Goal: Task Accomplishment & Management: Manage account settings

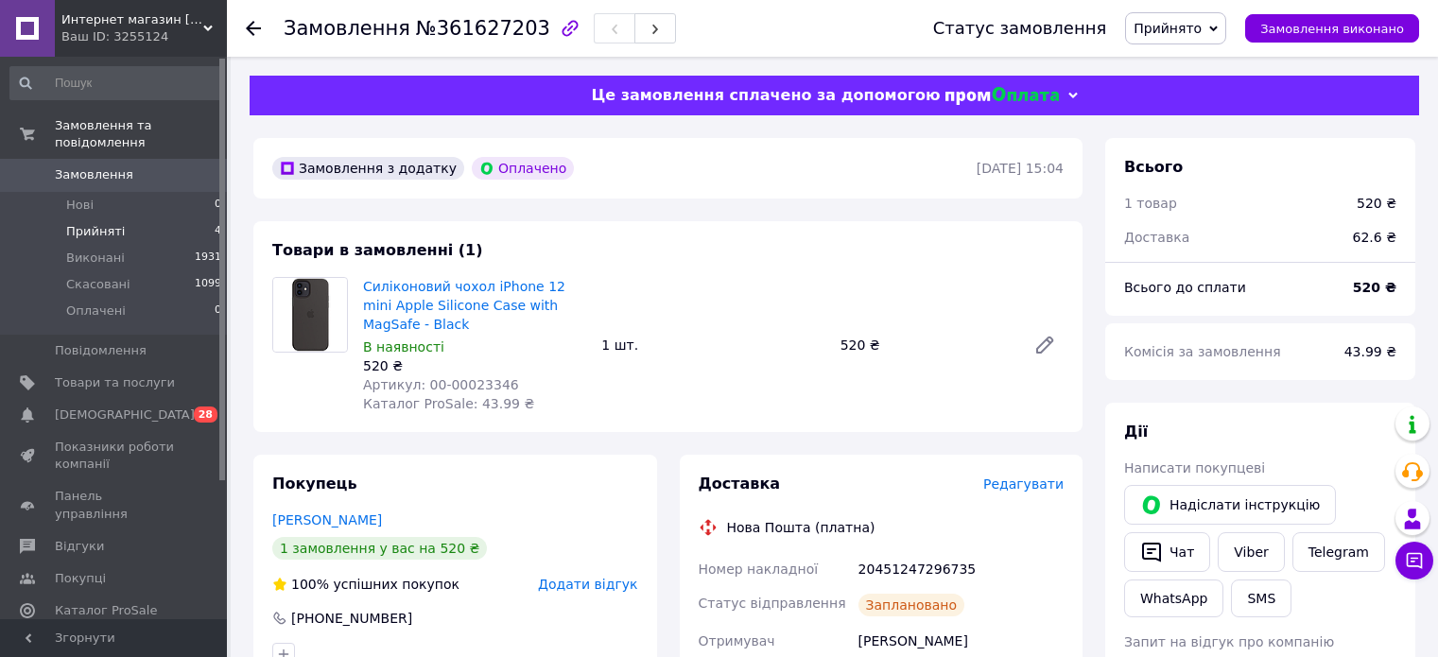
scroll to position [378, 0]
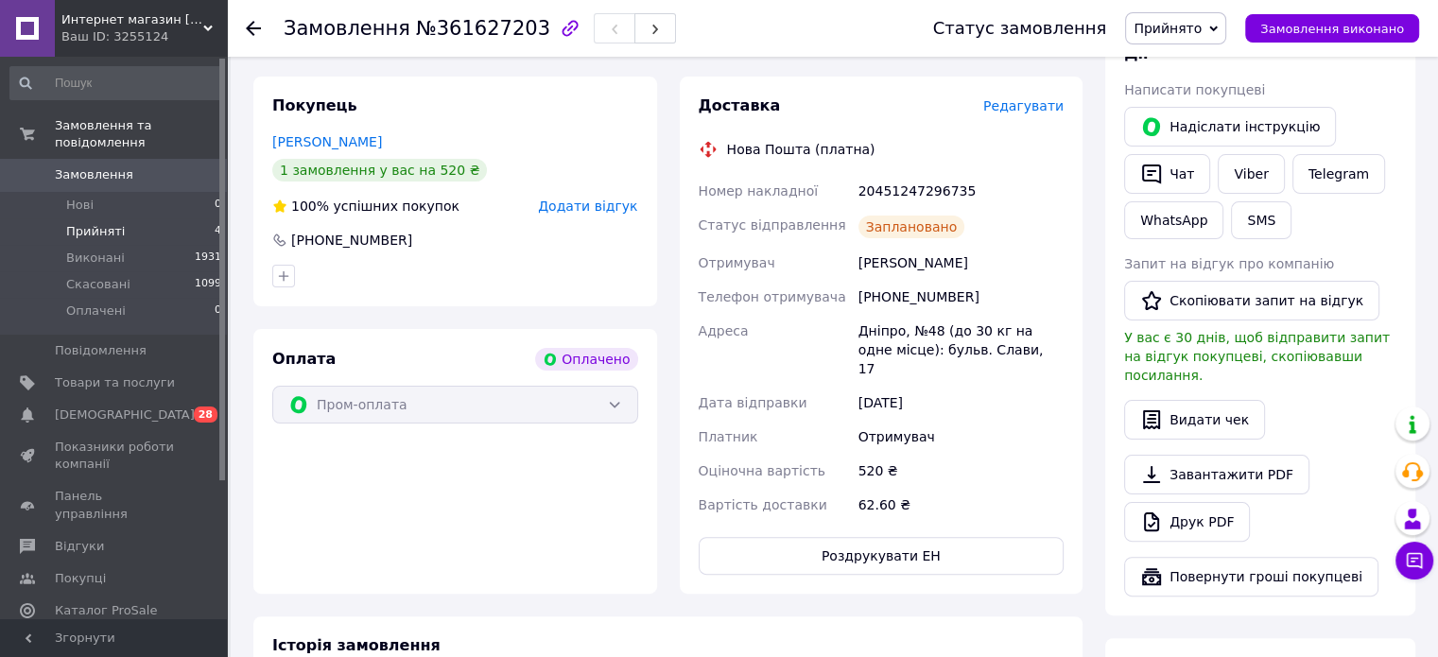
click at [197, 222] on li "Прийняті 4" at bounding box center [116, 231] width 233 height 26
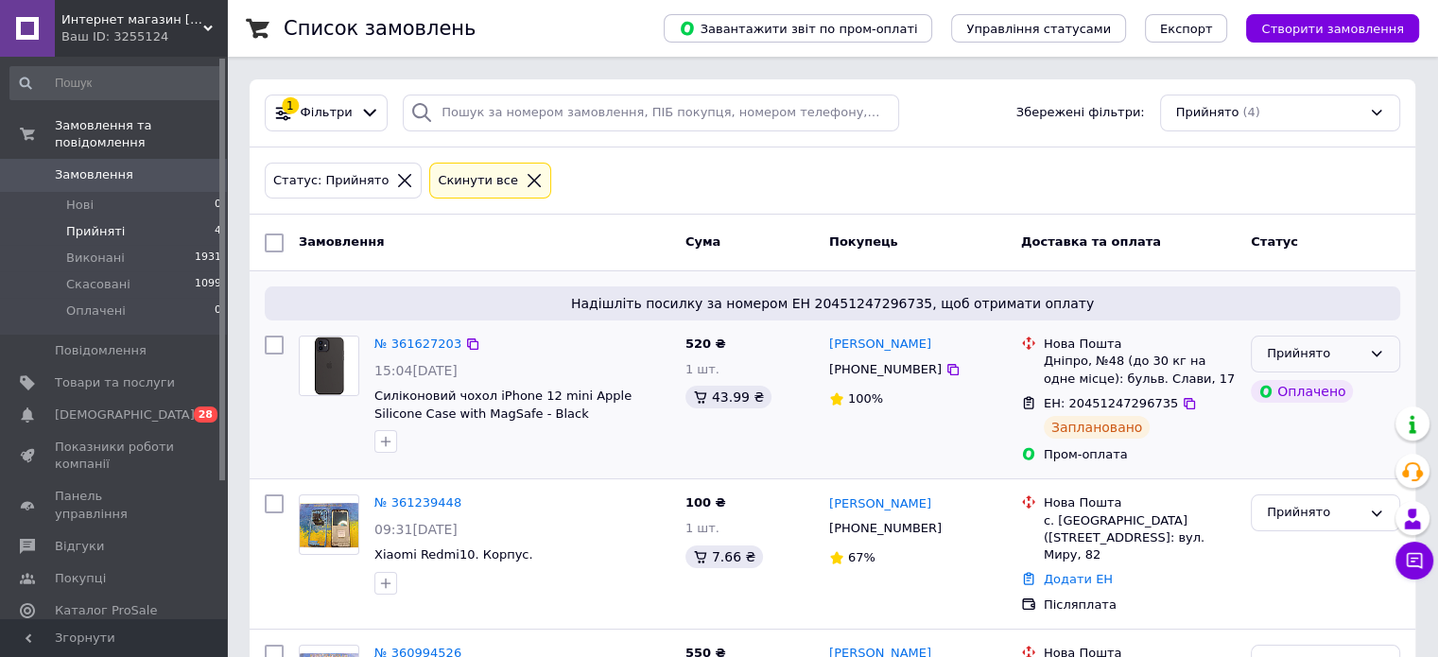
click at [1361, 344] on div "Прийнято" at bounding box center [1325, 354] width 149 height 37
click at [1324, 398] on li "Виконано" at bounding box center [1324, 393] width 147 height 35
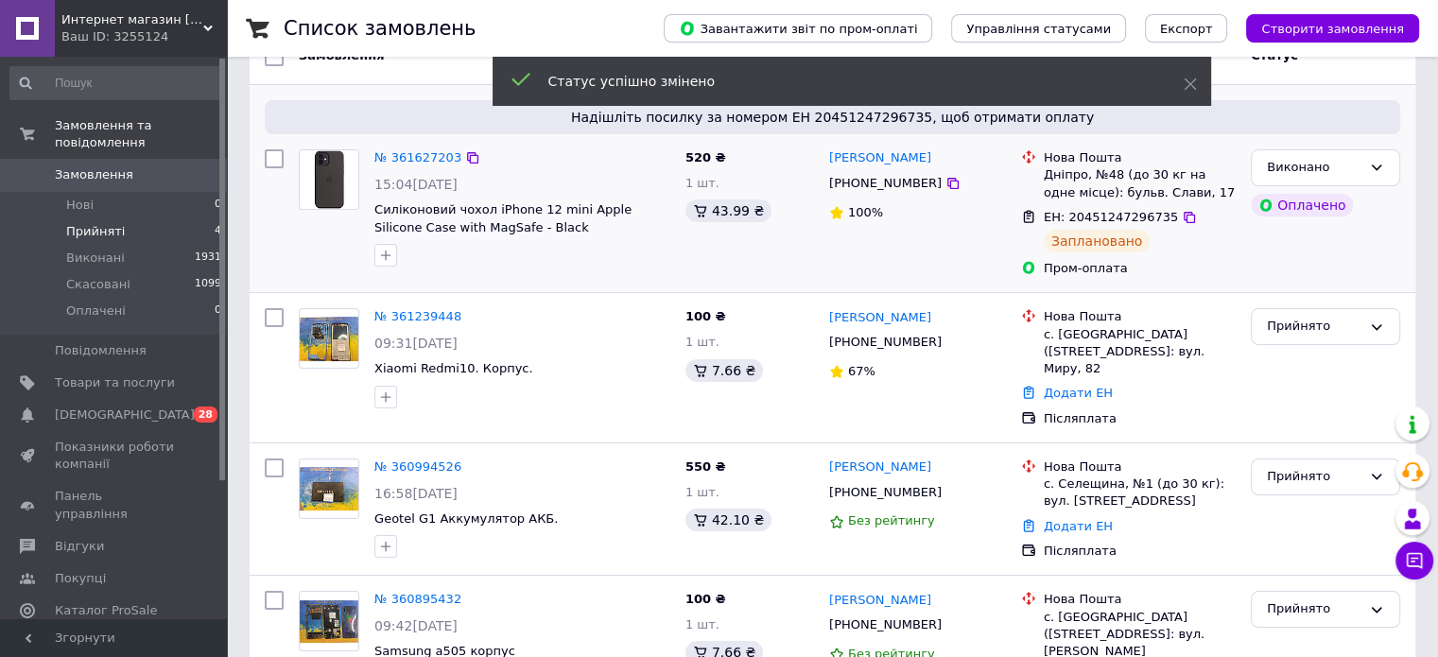
scroll to position [189, 0]
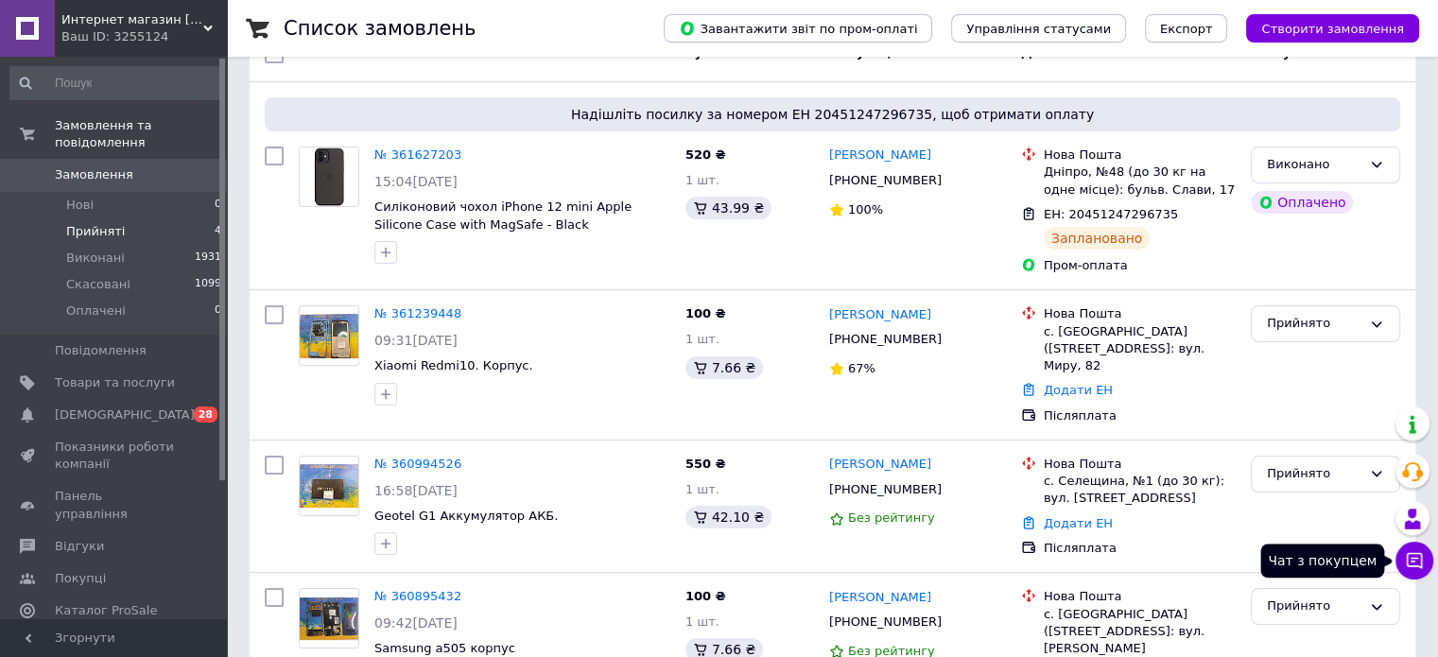
click at [1410, 559] on icon at bounding box center [1414, 560] width 19 height 19
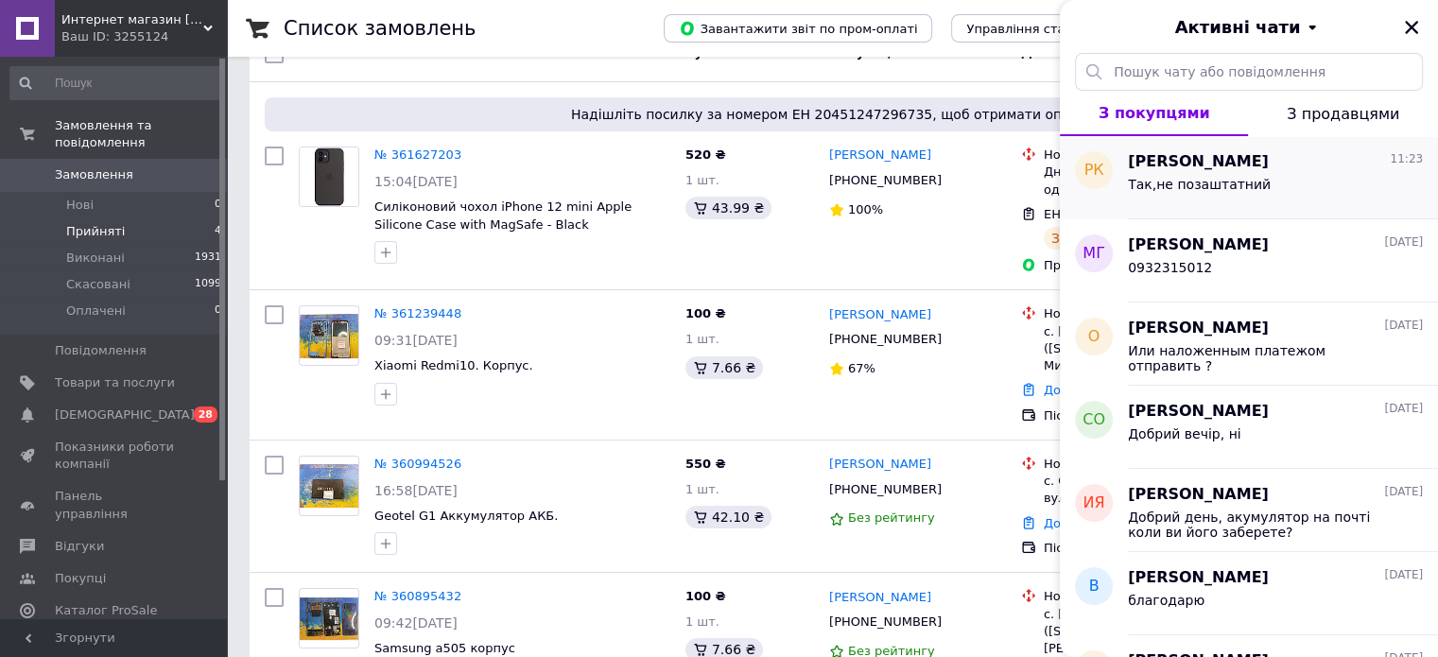
click at [1182, 194] on div "Так,не позаштатний" at bounding box center [1199, 190] width 143 height 26
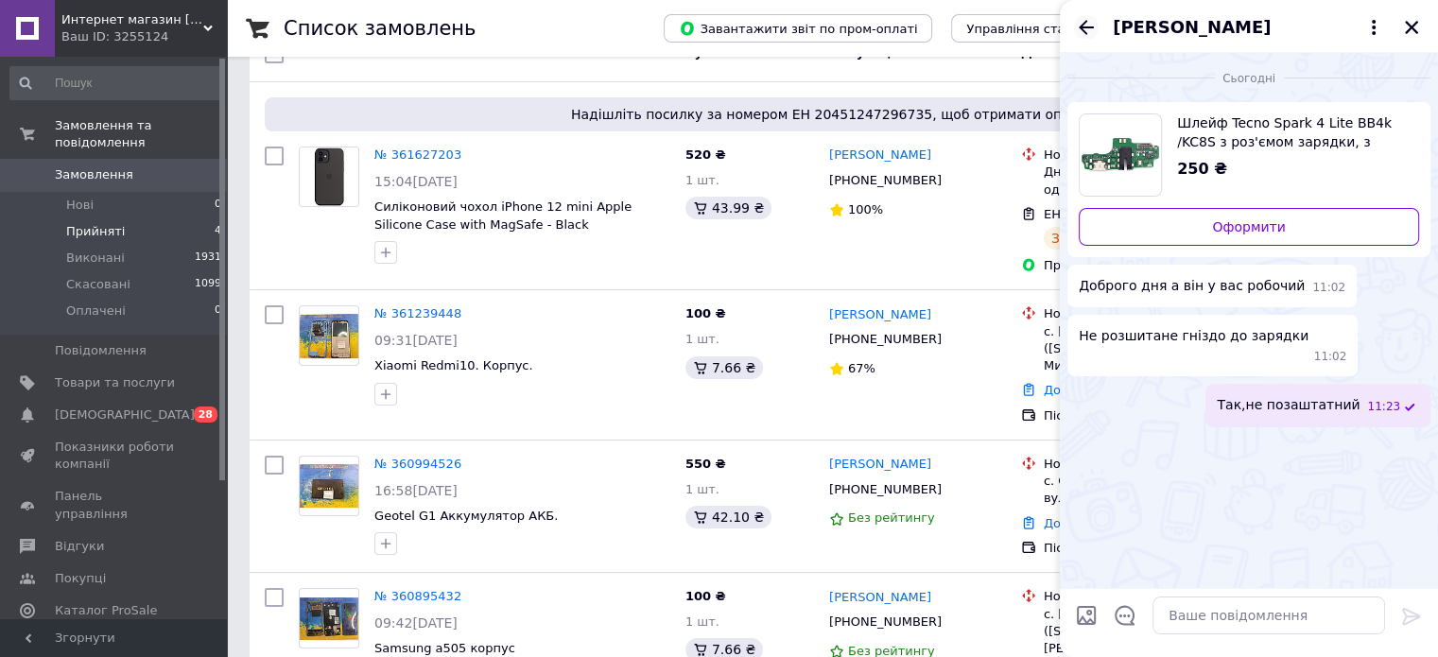
click at [1086, 33] on icon "Назад" at bounding box center [1086, 27] width 23 height 23
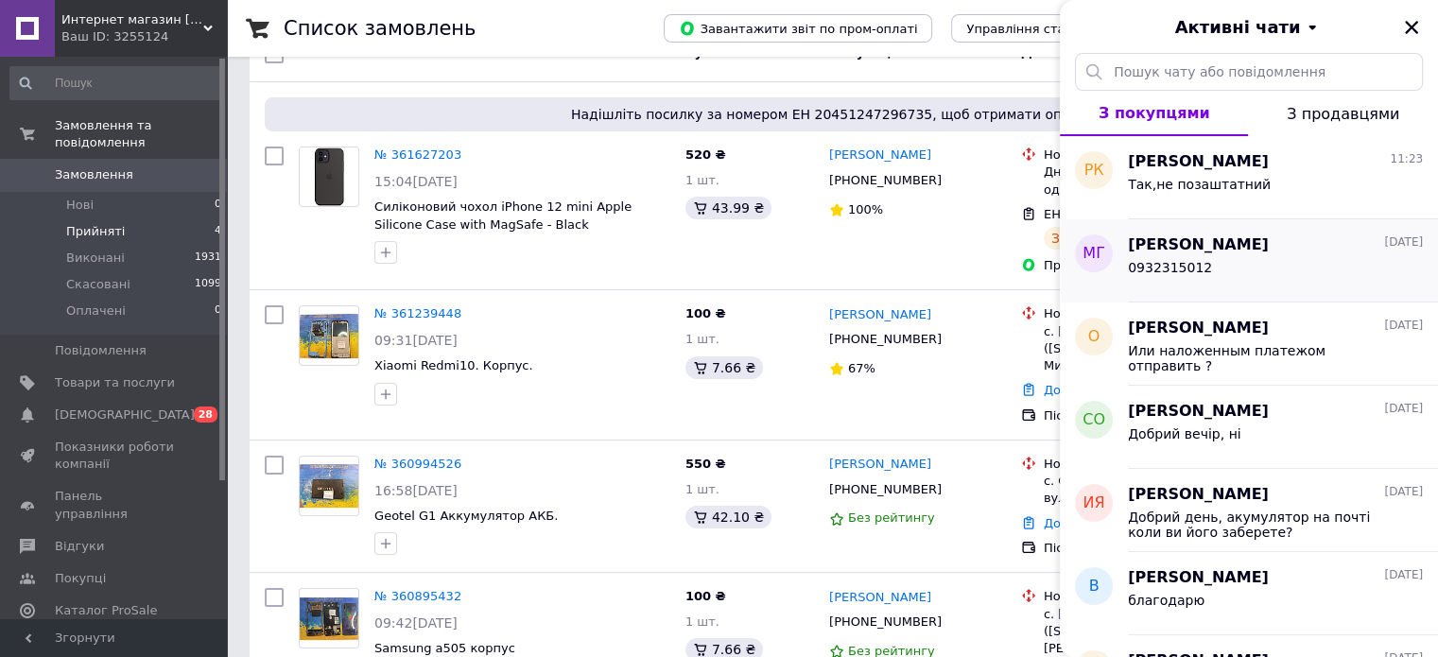
click at [1148, 247] on span "[PERSON_NAME]" at bounding box center [1198, 245] width 141 height 22
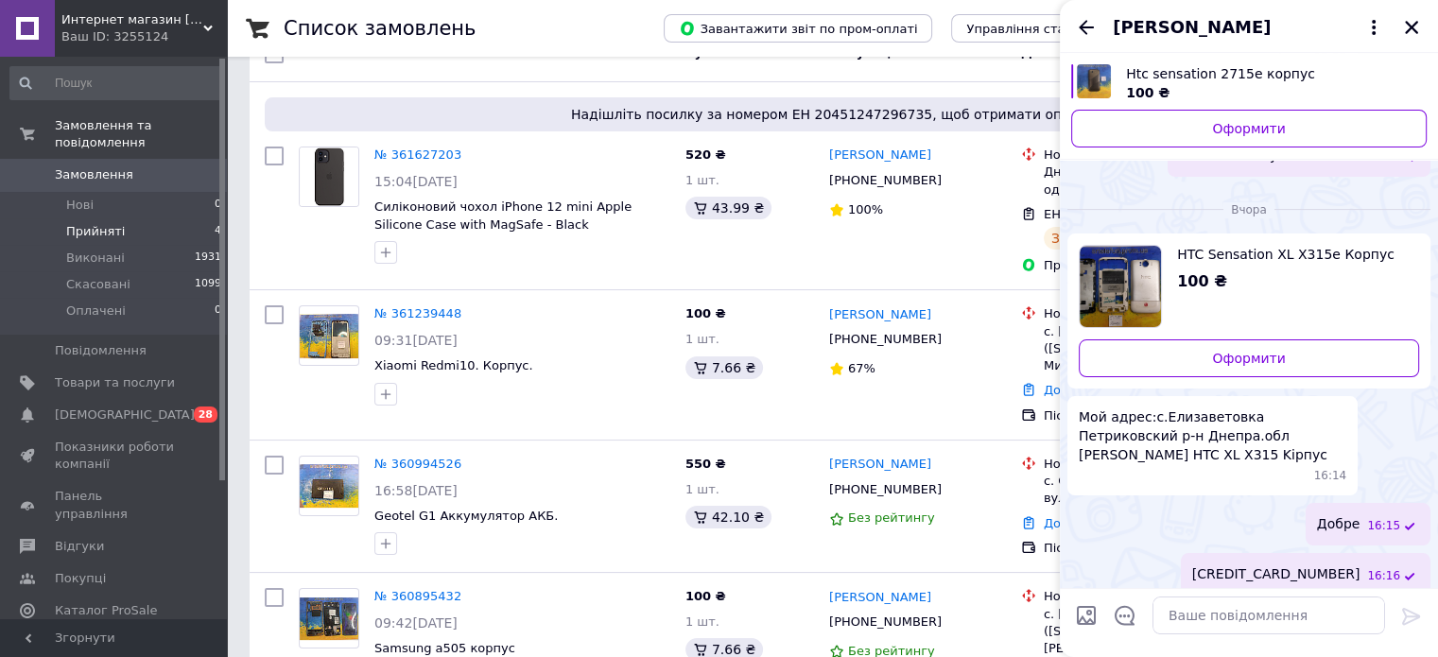
scroll to position [159, 0]
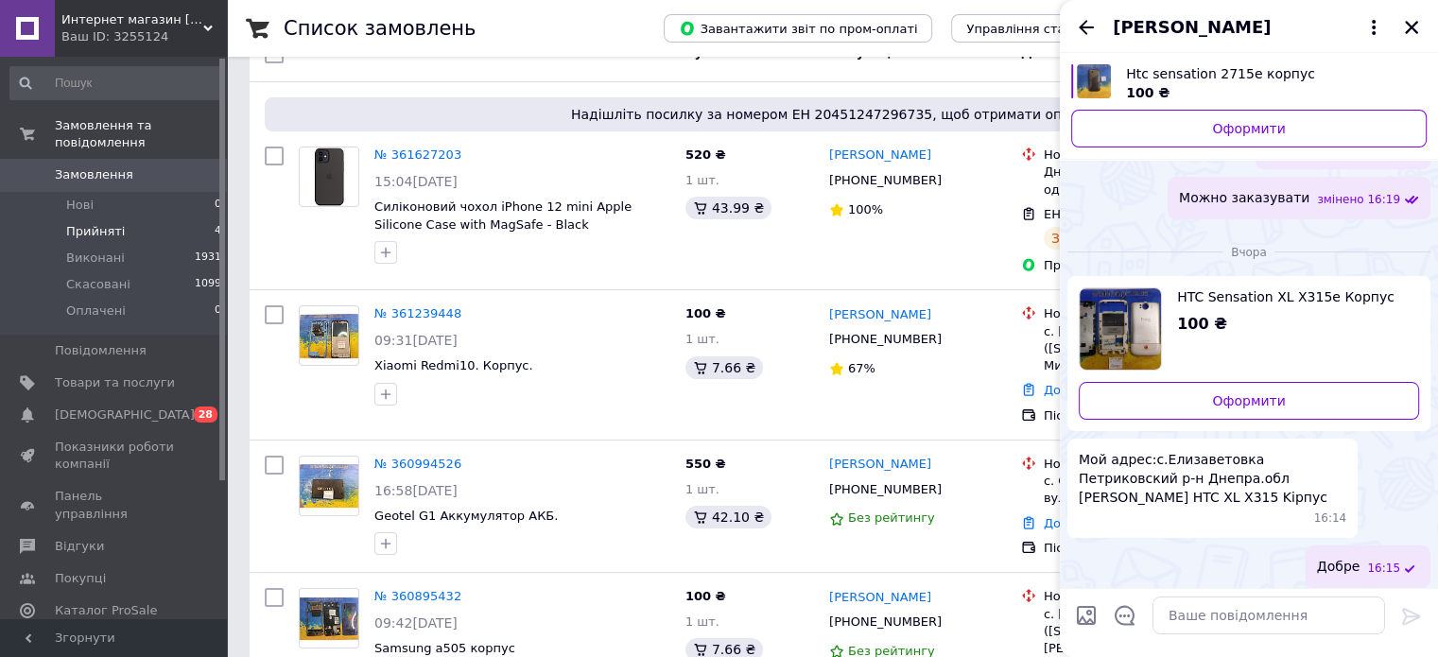
click at [1214, 302] on span "HTC Sensation XL X315e Корпус" at bounding box center [1290, 296] width 227 height 19
click at [1115, 549] on div "Добре 16:15" at bounding box center [1248, 566] width 363 height 43
click at [1186, 37] on span "[PERSON_NAME]" at bounding box center [1192, 27] width 158 height 25
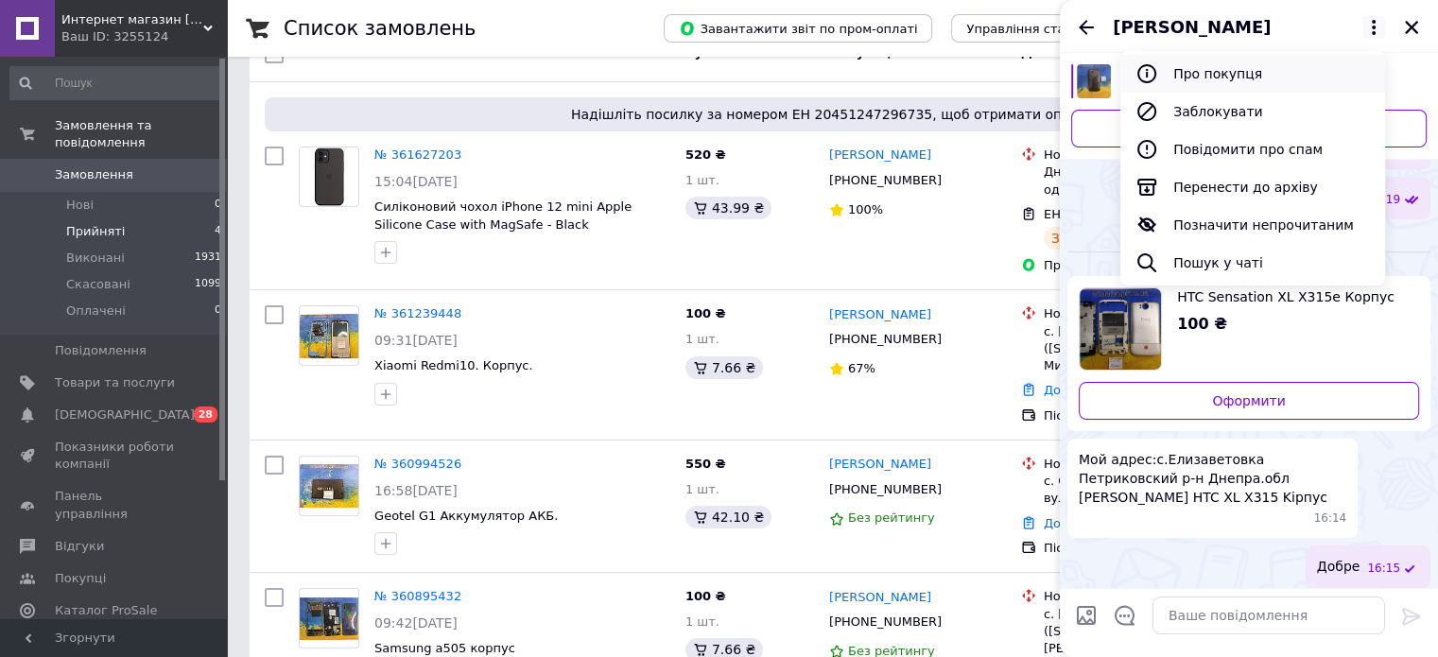
click at [1218, 68] on button "Про покупця" at bounding box center [1252, 74] width 265 height 38
